Goal: Check status: Check status

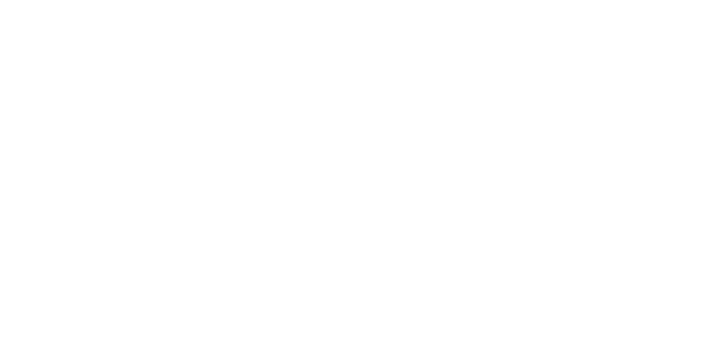
select select
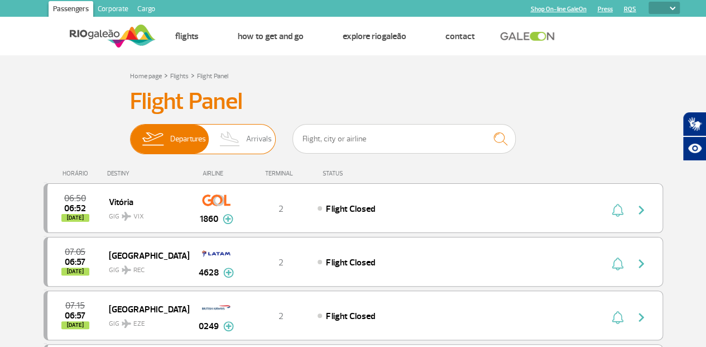
click at [250, 136] on span "Arrivals" at bounding box center [259, 139] width 26 height 29
click at [130, 133] on input "Departures Arrivals" at bounding box center [130, 133] width 0 height 0
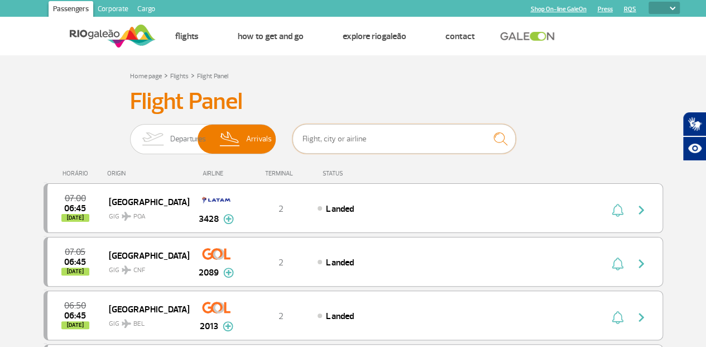
click at [370, 137] on input "text" at bounding box center [404, 139] width 223 height 30
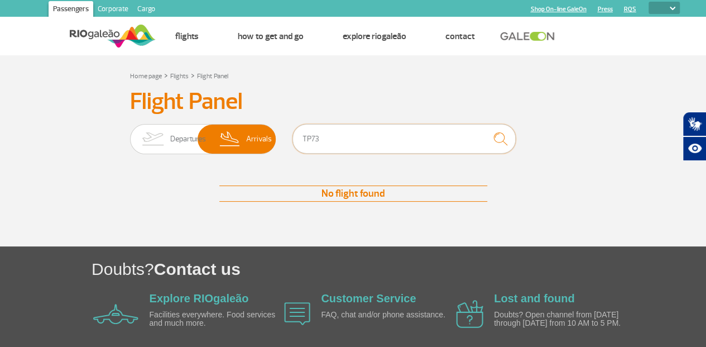
click at [370, 137] on input "TP73" at bounding box center [404, 139] width 223 height 30
drag, startPoint x: 336, startPoint y: 141, endPoint x: 290, endPoint y: 140, distance: 45.2
click at [290, 140] on div "Departures Arrivals TP73" at bounding box center [353, 141] width 447 height 34
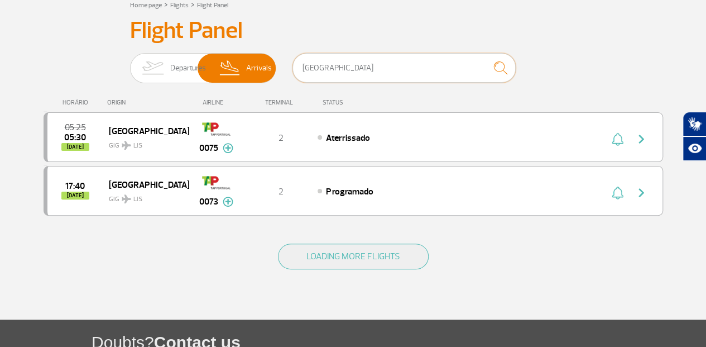
scroll to position [56, 0]
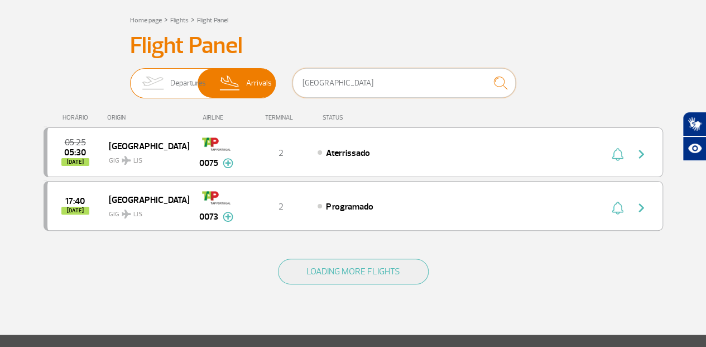
drag, startPoint x: 348, startPoint y: 84, endPoint x: 236, endPoint y: 75, distance: 113.2
click at [236, 75] on div "Departures Arrivals [GEOGRAPHIC_DATA]" at bounding box center [353, 85] width 447 height 34
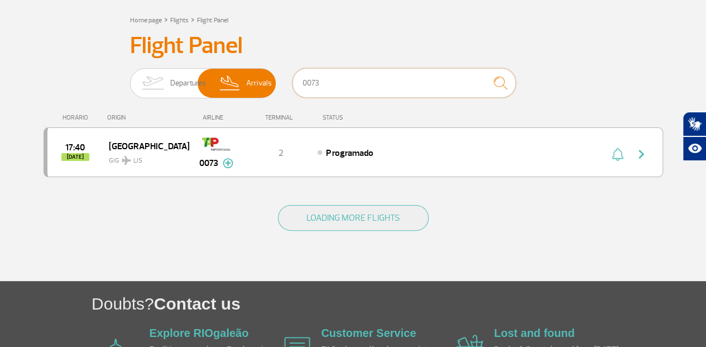
type input "0073"
